Goal: Task Accomplishment & Management: Use online tool/utility

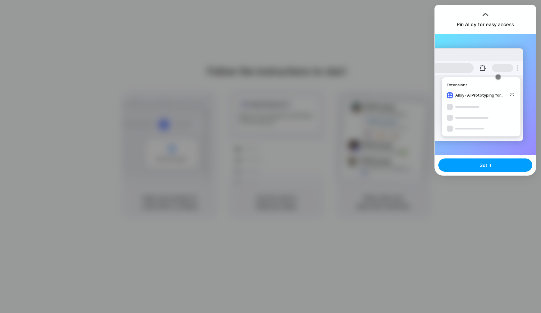
click at [486, 164] on span "Got it" at bounding box center [485, 165] width 12 height 6
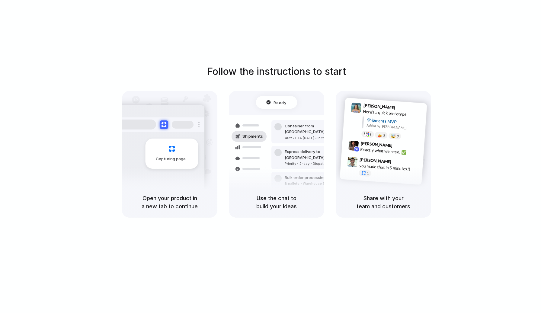
click at [469, 63] on div "Follow the instructions to start Capturing page Open your product in a new tab …" at bounding box center [276, 162] width 553 height 325
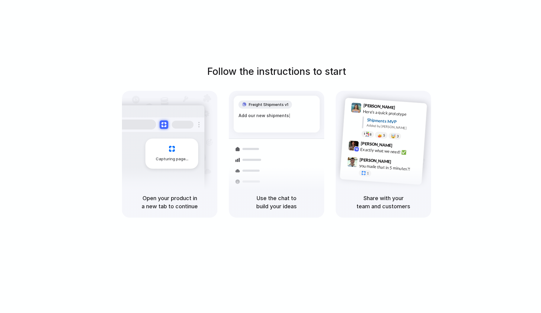
click at [370, 41] on div "Follow the instructions to start Capturing page Open your product in a new tab …" at bounding box center [276, 162] width 553 height 325
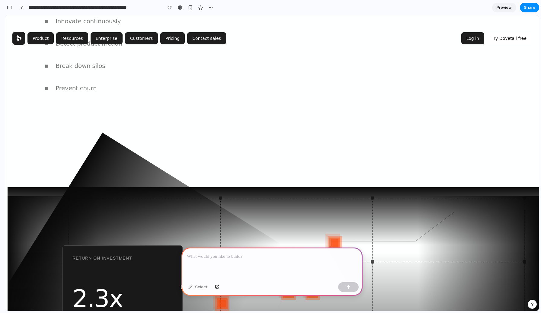
scroll to position [1089, 0]
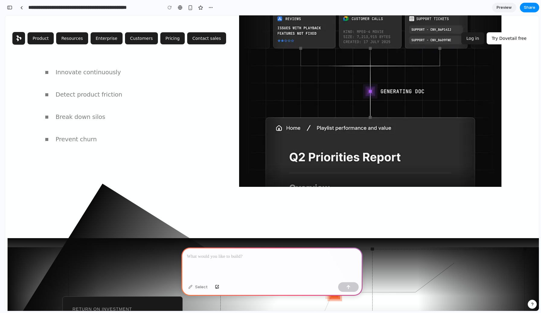
click at [119, 129] on button "Prevent churn Analyze support, NPS, and reviews to detect root causes of churn—…" at bounding box center [118, 140] width 146 height 22
click at [97, 136] on h3 "Prevent churn" at bounding box center [76, 139] width 41 height 7
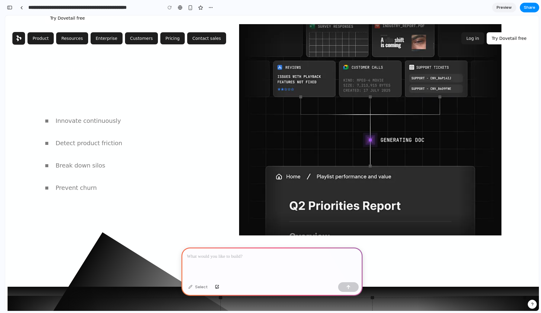
scroll to position [1012, 0]
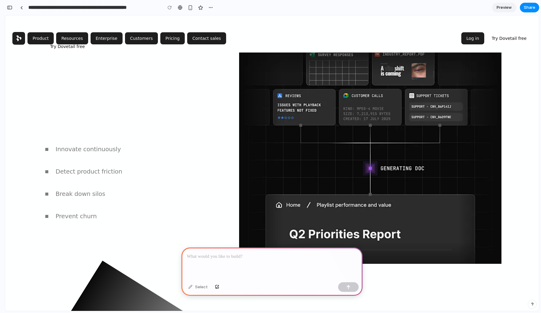
click at [117, 146] on h3 "Innovate continuously" at bounding box center [88, 149] width 65 height 7
click at [117, 162] on button "Detect product friction Uncover trends in support tickets, product feedback, an…" at bounding box center [118, 173] width 146 height 22
click at [111, 32] on link "Enterprise" at bounding box center [107, 38] width 32 height 12
click at [79, 32] on button "Resources" at bounding box center [72, 38] width 32 height 12
click at [42, 32] on button "Product" at bounding box center [40, 38] width 26 height 12
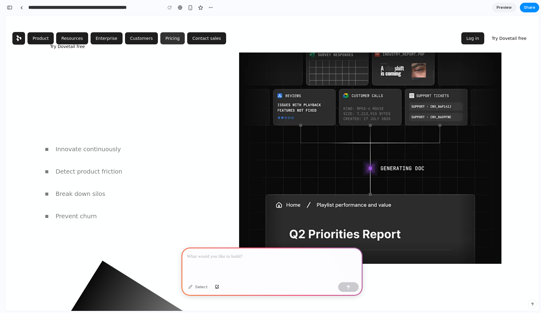
click at [172, 32] on link "Pricing" at bounding box center [172, 38] width 24 height 12
click at [198, 32] on link "Contact sales" at bounding box center [206, 38] width 39 height 12
click at [43, 32] on button "Product" at bounding box center [40, 38] width 26 height 12
click at [16, 32] on link "Dovetail home" at bounding box center [18, 38] width 13 height 13
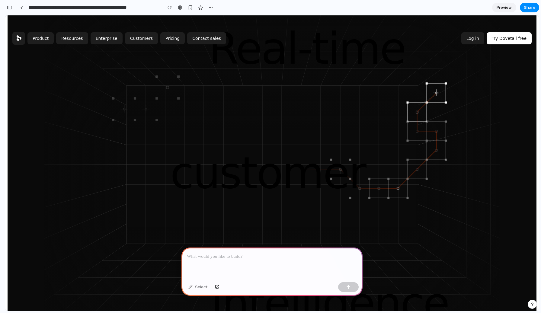
scroll to position [0, 0]
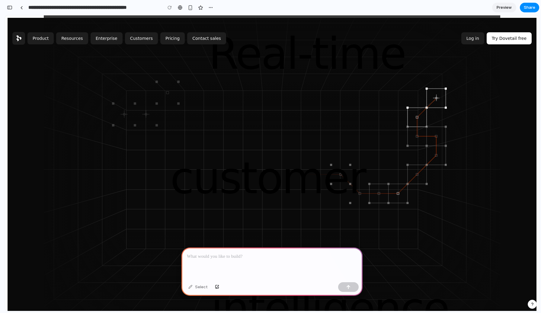
click at [235, 255] on p at bounding box center [272, 256] width 170 height 7
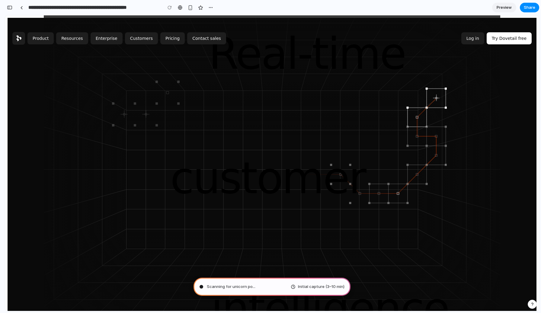
type input "**********"
